Goal: Contribute content

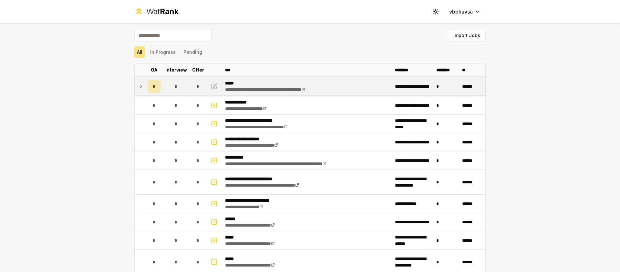
click at [140, 86] on icon at bounding box center [140, 86] width 1 height 3
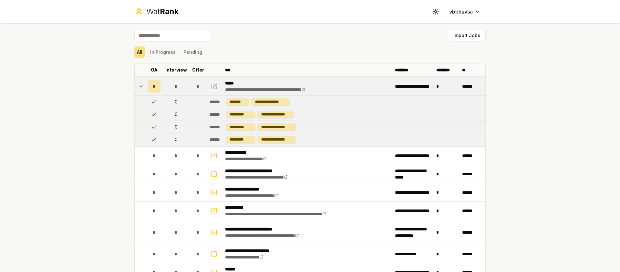
click at [213, 86] on icon "button" at bounding box center [214, 87] width 6 height 8
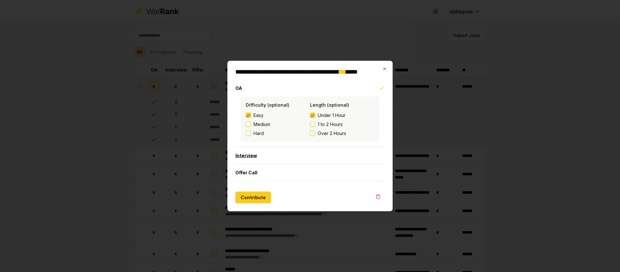
click at [271, 155] on button "Interview" at bounding box center [309, 155] width 149 height 17
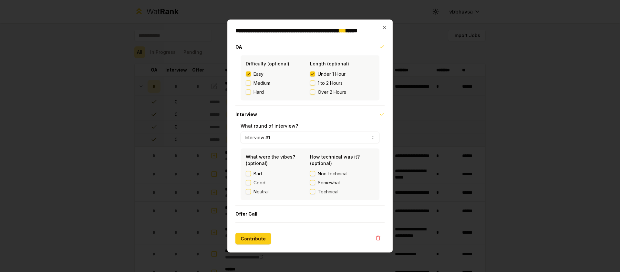
click at [287, 138] on button "Interview #1" at bounding box center [309, 138] width 139 height 12
click at [255, 241] on button "Contribute" at bounding box center [252, 239] width 35 height 12
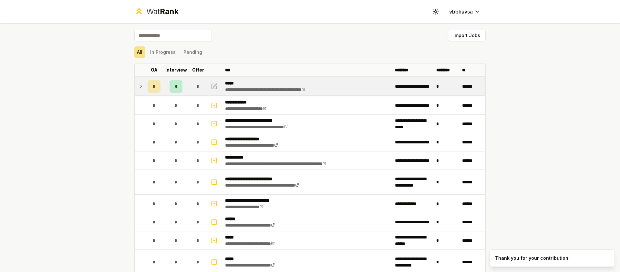
click at [141, 86] on td at bounding box center [140, 86] width 10 height 18
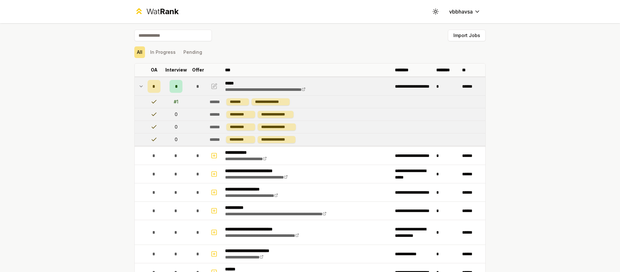
click at [140, 86] on icon at bounding box center [141, 86] width 3 height 1
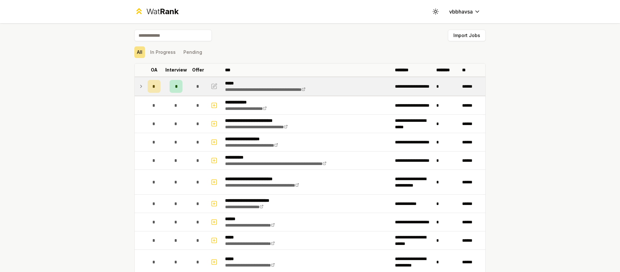
click at [140, 86] on icon at bounding box center [140, 87] width 5 height 8
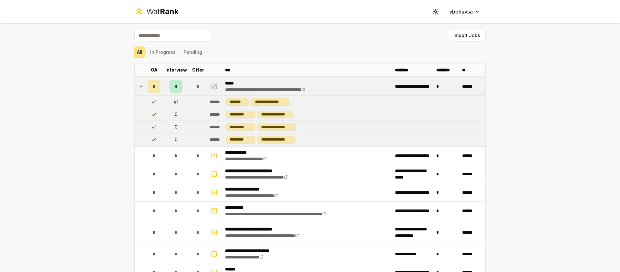
click at [138, 86] on icon at bounding box center [140, 87] width 5 height 8
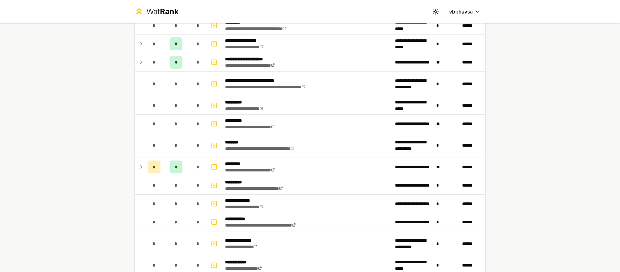
scroll to position [659, 0]
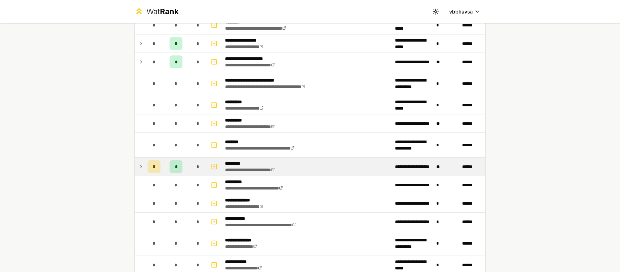
click at [138, 166] on icon at bounding box center [140, 167] width 5 height 8
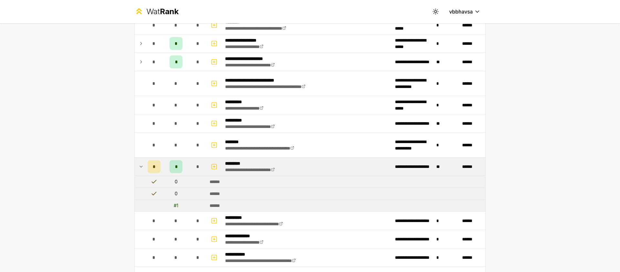
click at [140, 167] on icon at bounding box center [140, 167] width 5 height 8
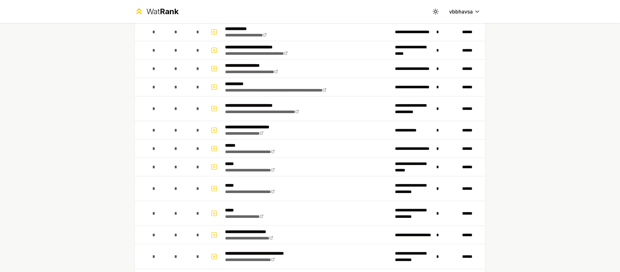
scroll to position [0, 0]
